Goal: Task Accomplishment & Management: Complete application form

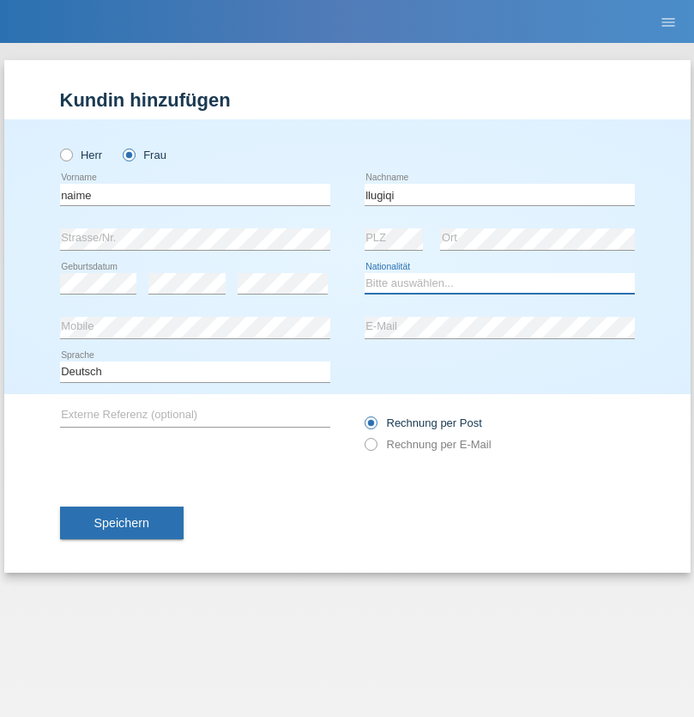
select select "CH"
radio input "true"
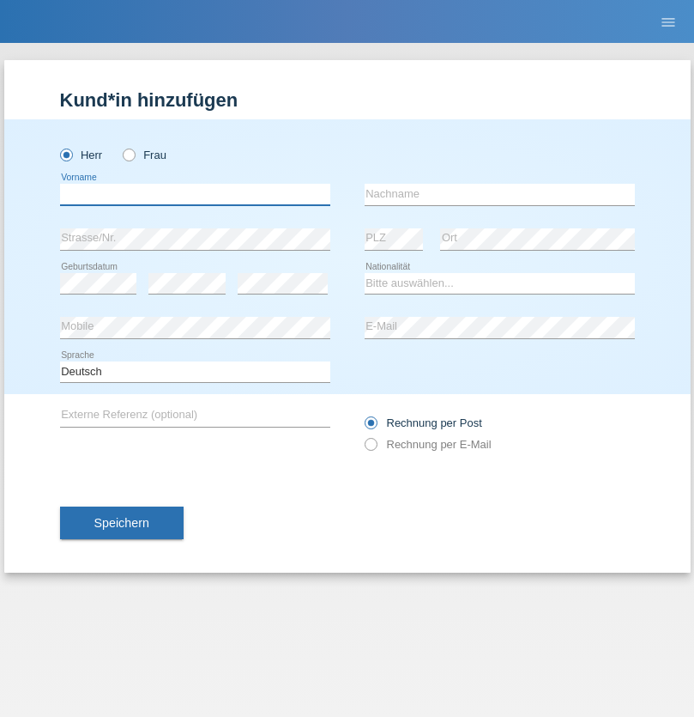
click at [195, 194] on input "text" at bounding box center [195, 194] width 270 height 21
type input "Mustafa"
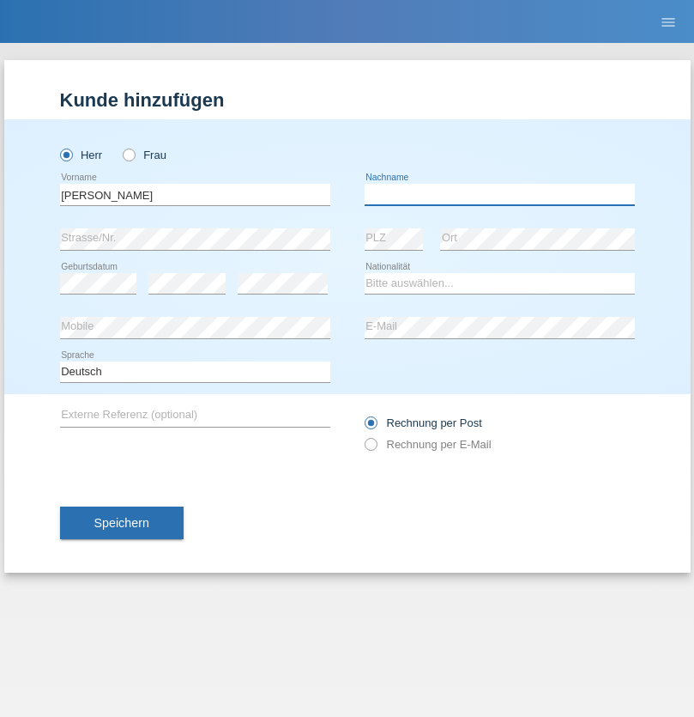
click at [500, 194] on input "text" at bounding box center [500, 194] width 270 height 21
type input "Sokol"
select select "XK"
select select "C"
select select "02"
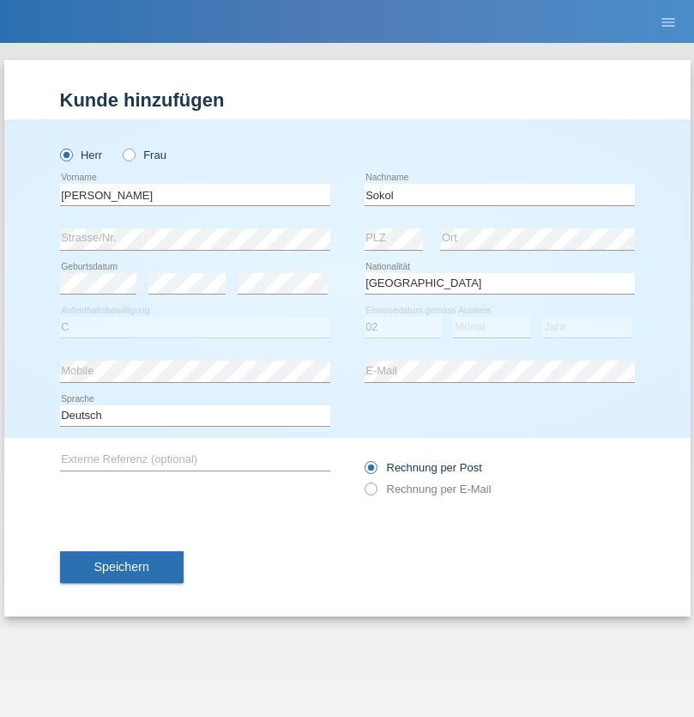
select select "08"
select select "1988"
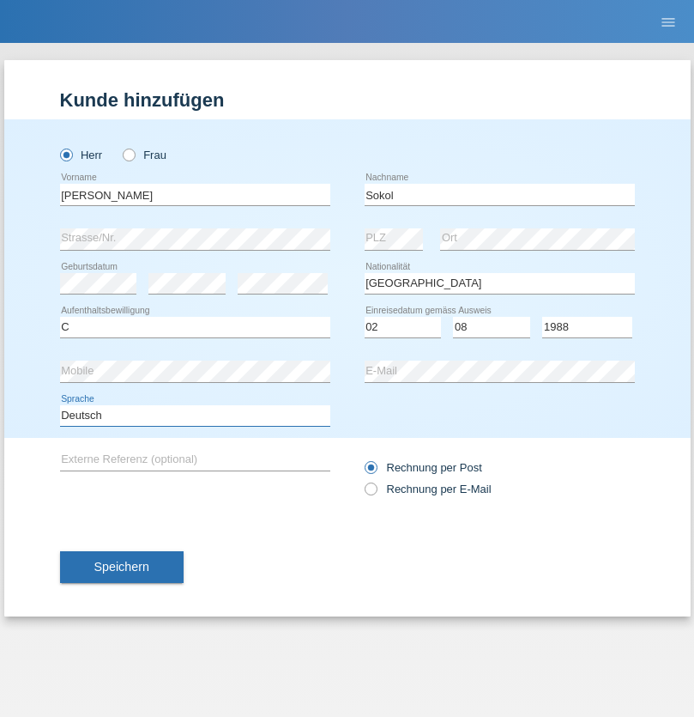
select select "en"
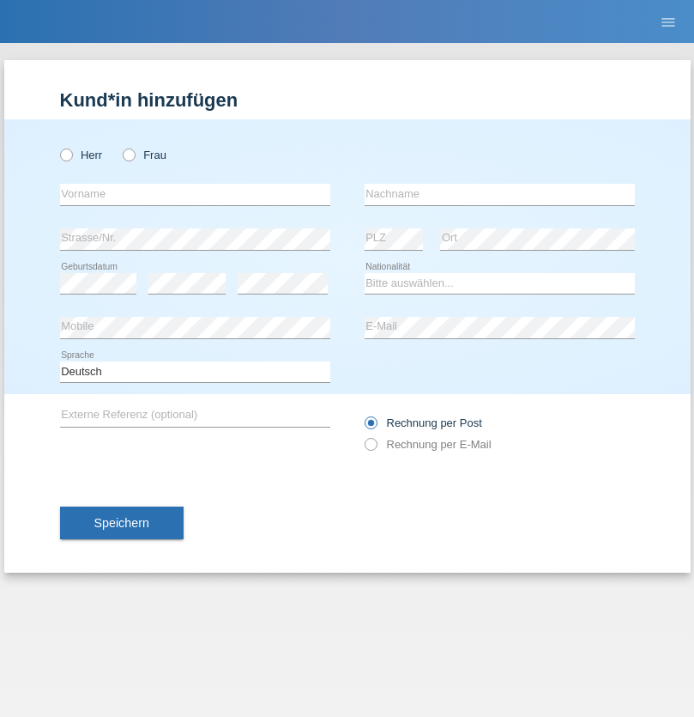
radio input "true"
click at [195, 194] on input "text" at bounding box center [195, 194] width 270 height 21
type input "[PERSON_NAME]"
click at [500, 194] on input "text" at bounding box center [500, 194] width 270 height 21
type input "Sokol"
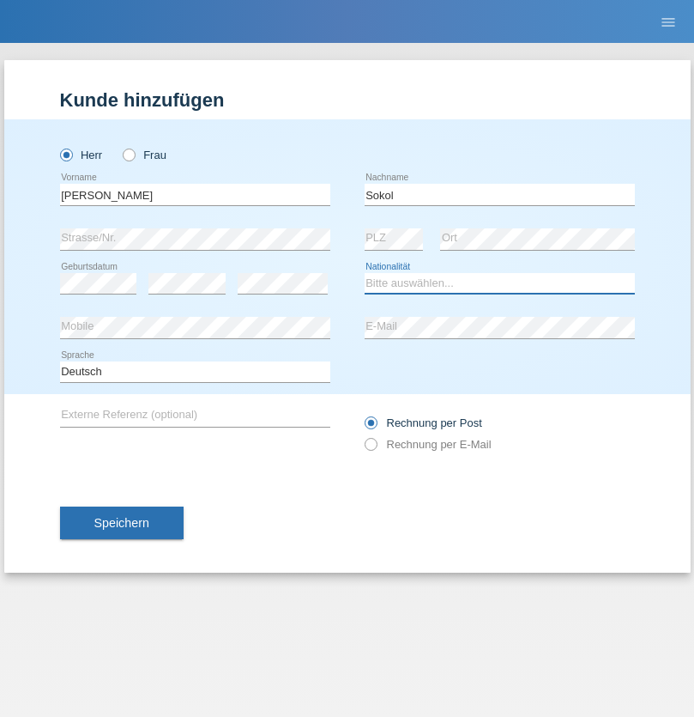
select select "XK"
select select "C"
select select "02"
select select "08"
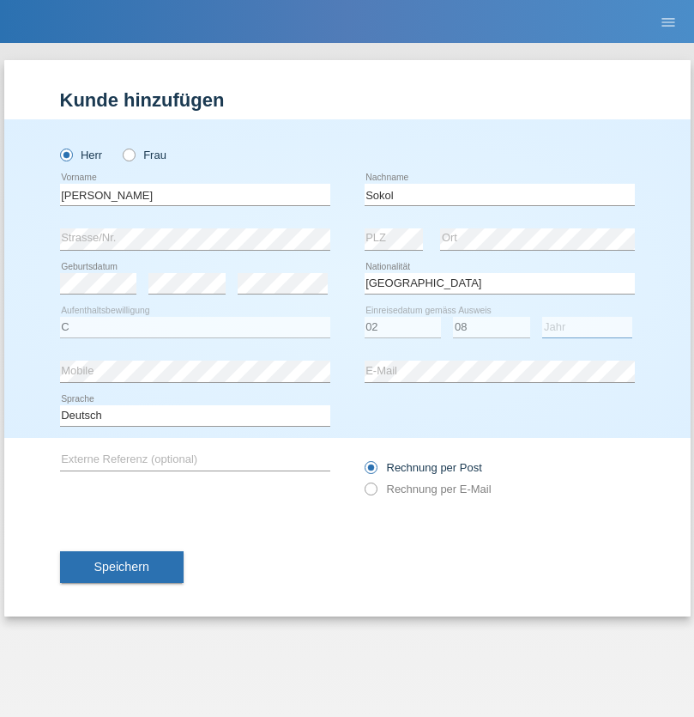
select select "1988"
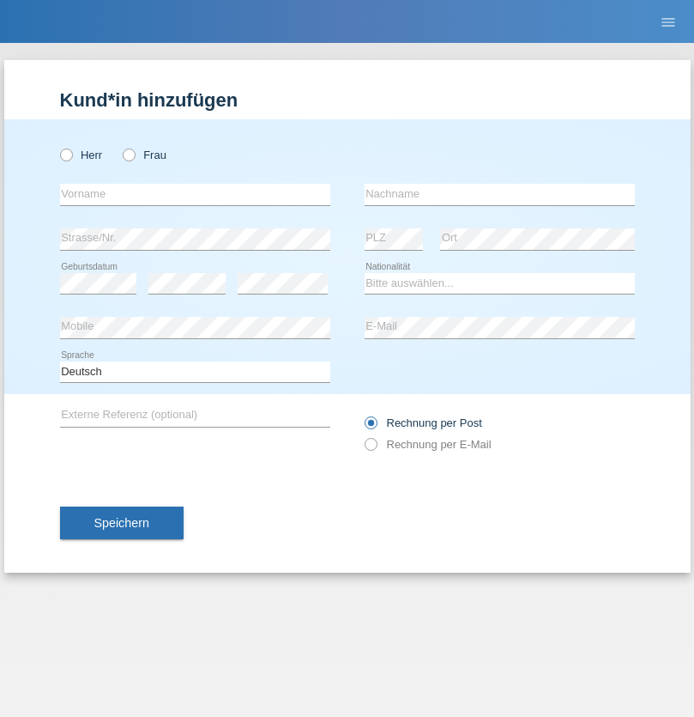
radio input "true"
click at [195, 194] on input "text" at bounding box center [195, 194] width 270 height 21
type input "Shanas"
click at [500, 194] on input "text" at bounding box center [500, 194] width 270 height 21
type input "Baranati"
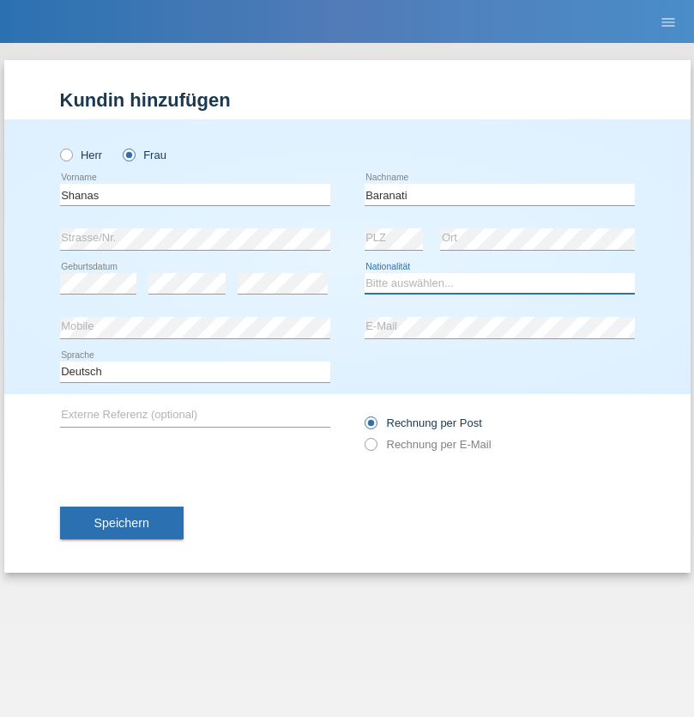
select select "CH"
radio input "true"
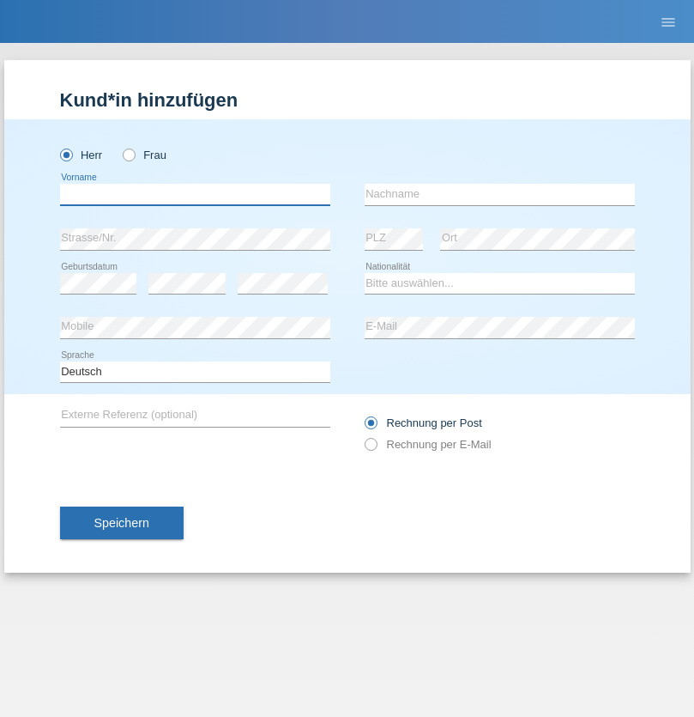
click at [195, 194] on input "text" at bounding box center [195, 194] width 270 height 21
type input "[PERSON_NAME]"
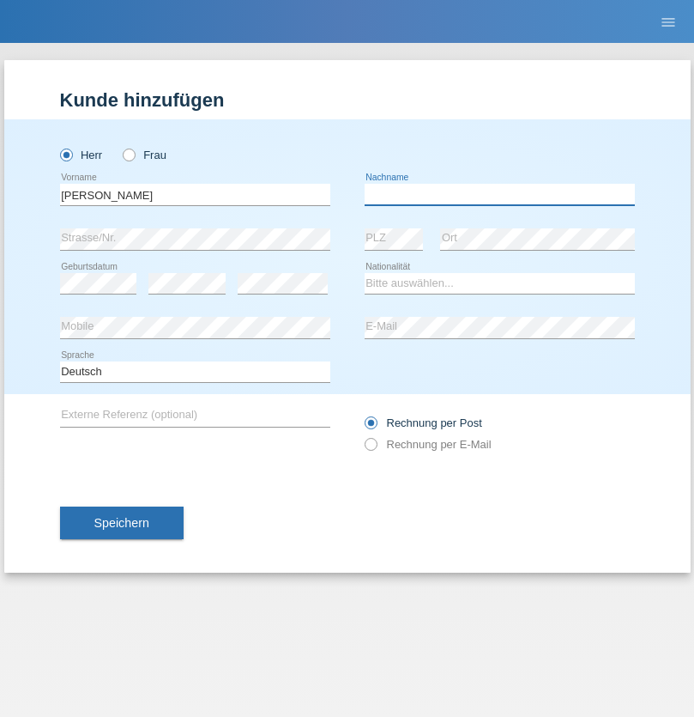
click at [500, 194] on input "text" at bounding box center [500, 194] width 270 height 21
type input "[PERSON_NAME]"
select select "PL"
select select "C"
select select "11"
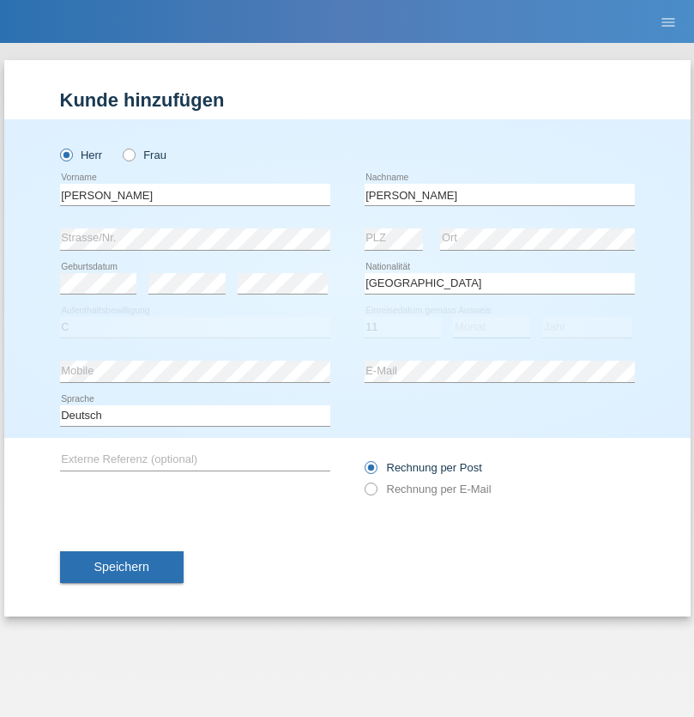
select select "01"
select select "2007"
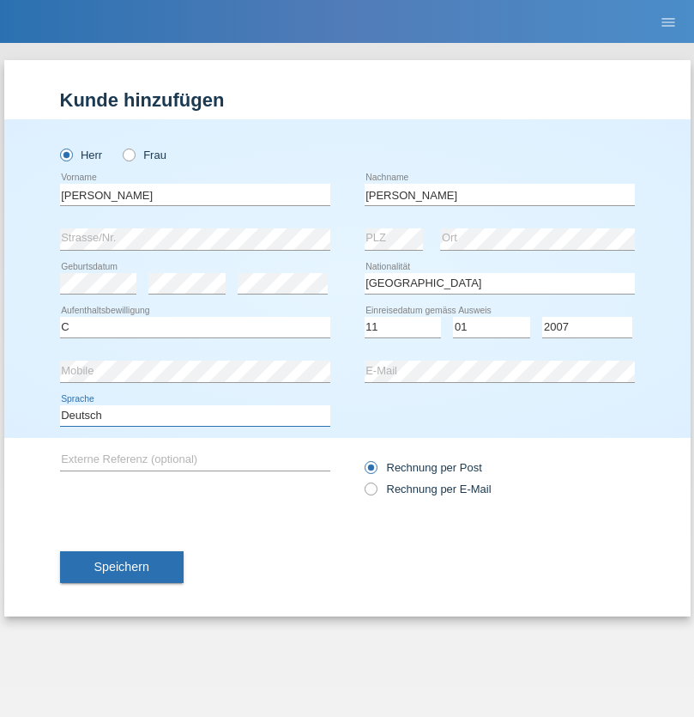
select select "en"
